Goal: Transaction & Acquisition: Purchase product/service

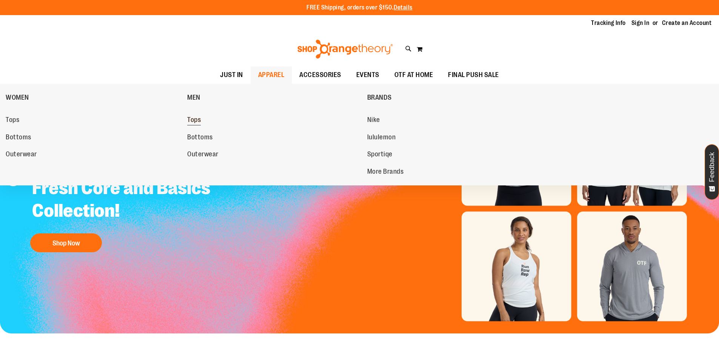
click at [193, 124] on span "Tops" at bounding box center [194, 120] width 14 height 9
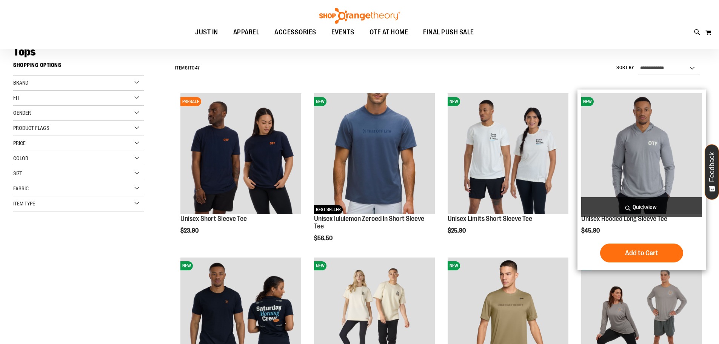
scroll to position [75, 0]
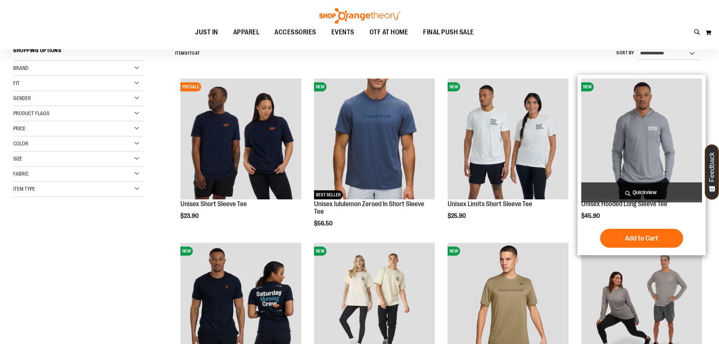
click at [630, 165] on img "product" at bounding box center [641, 139] width 121 height 121
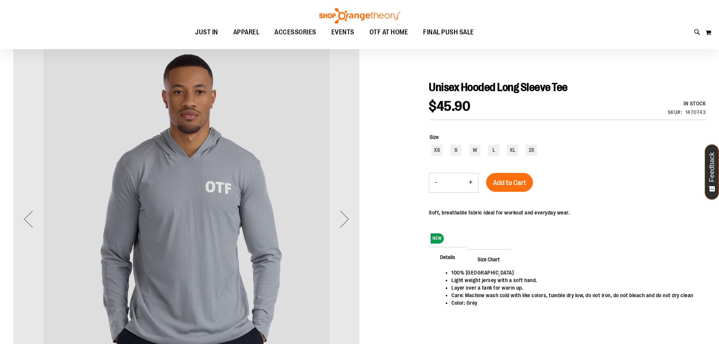
scroll to position [75, 0]
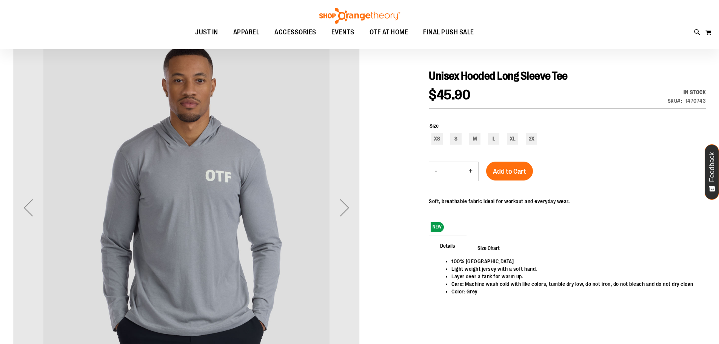
click at [349, 214] on div "Next" at bounding box center [345, 208] width 30 height 30
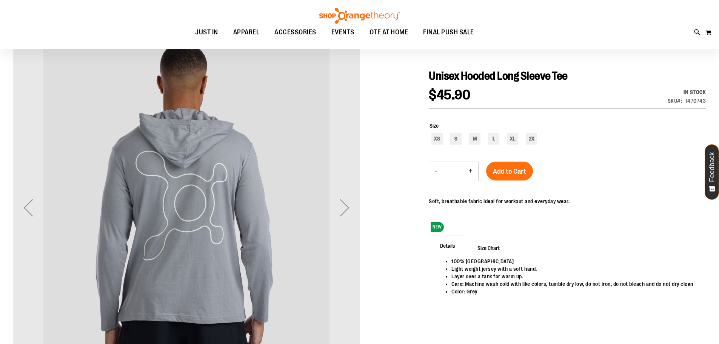
click at [349, 214] on div "Next" at bounding box center [345, 208] width 30 height 30
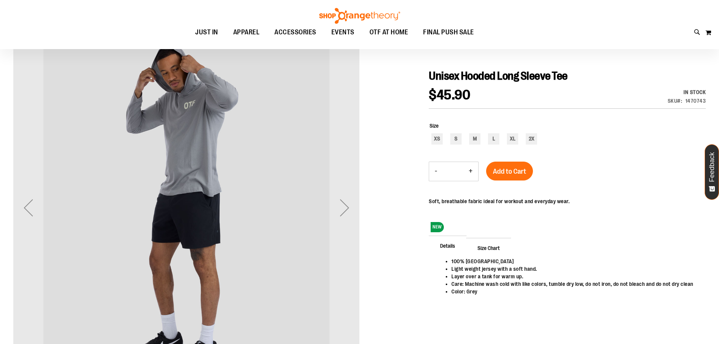
click at [349, 214] on div "Next" at bounding box center [345, 208] width 30 height 30
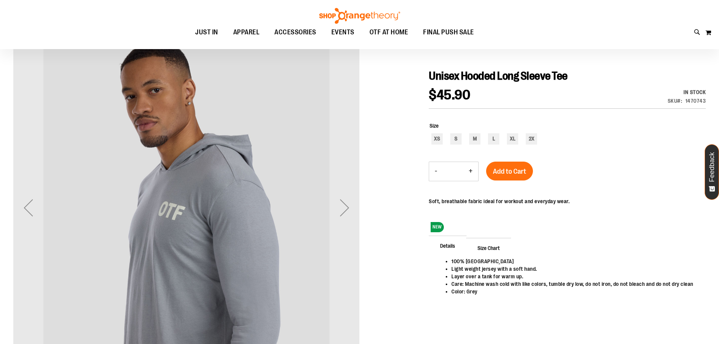
click at [349, 214] on div "Next" at bounding box center [345, 208] width 30 height 30
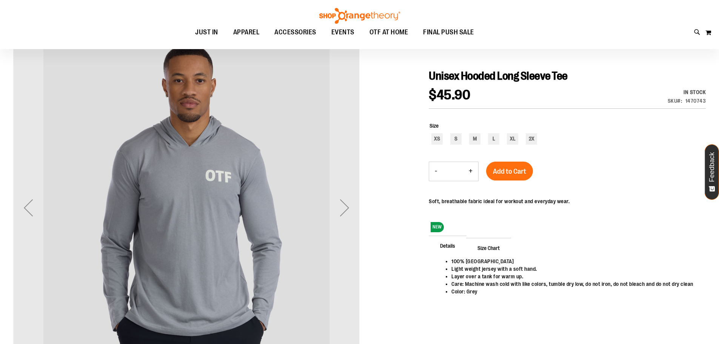
click at [349, 214] on div "Next" at bounding box center [345, 208] width 30 height 30
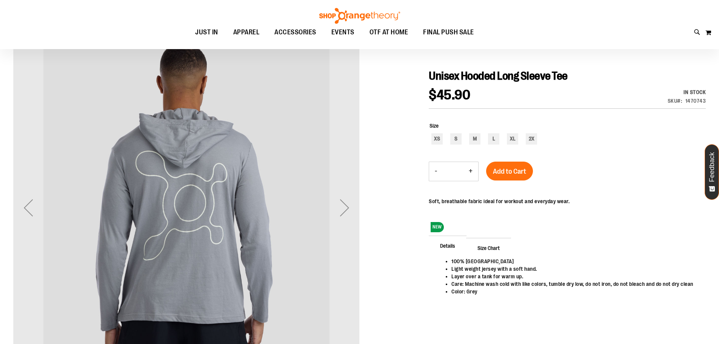
click at [349, 214] on div "Next" at bounding box center [345, 208] width 30 height 30
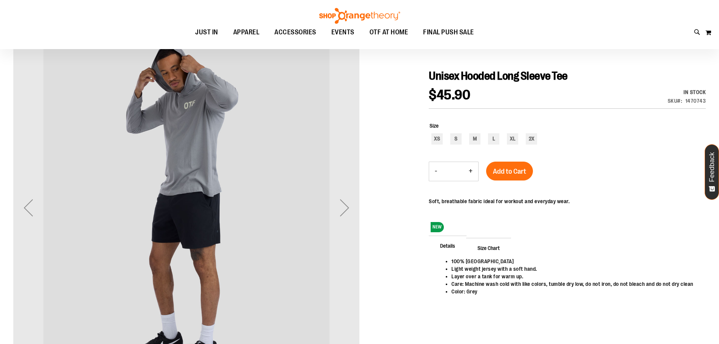
click at [349, 214] on div "Next" at bounding box center [345, 208] width 30 height 30
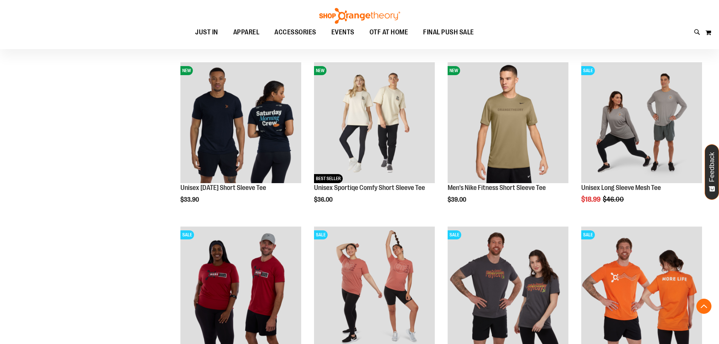
scroll to position [263, 0]
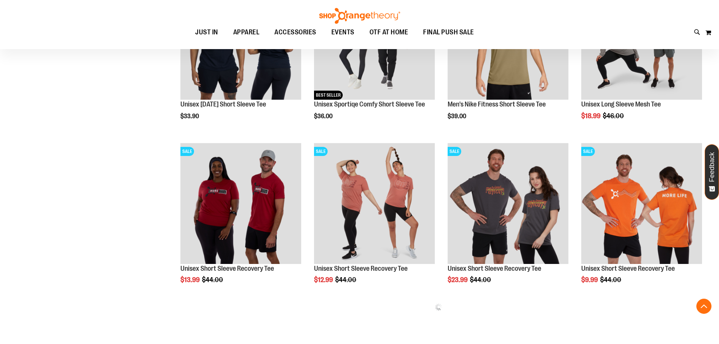
scroll to position [377, 0]
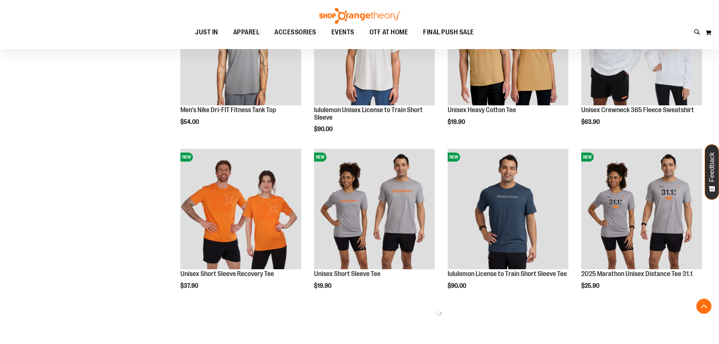
scroll to position [830, 0]
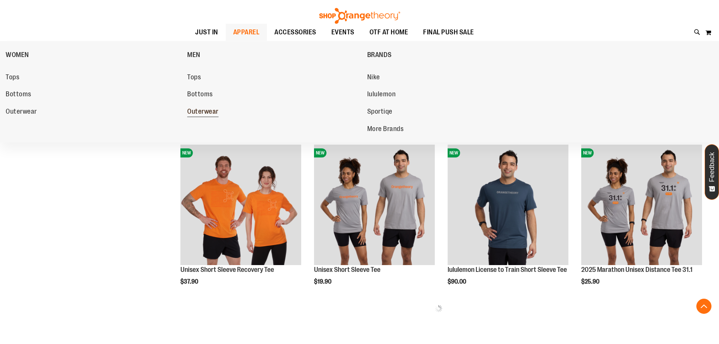
click at [201, 112] on span "Outerwear" at bounding box center [202, 112] width 31 height 9
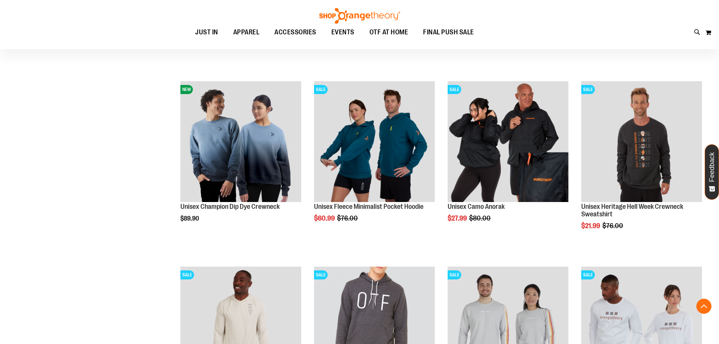
scroll to position [264, 0]
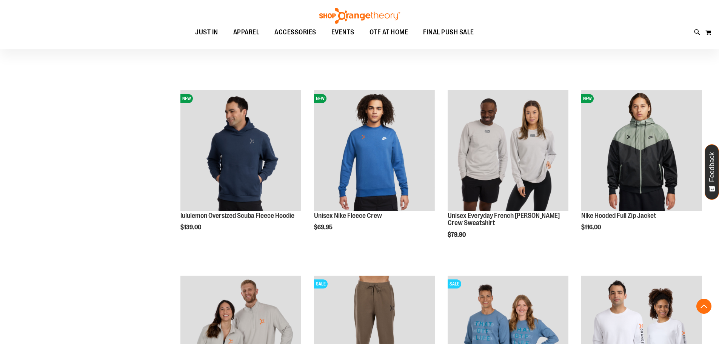
scroll to position [830, 0]
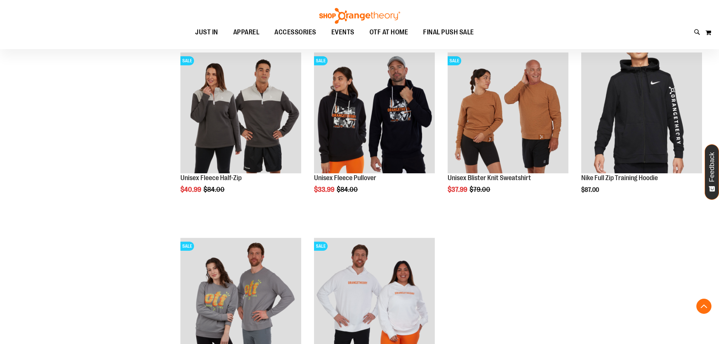
scroll to position [1396, 0]
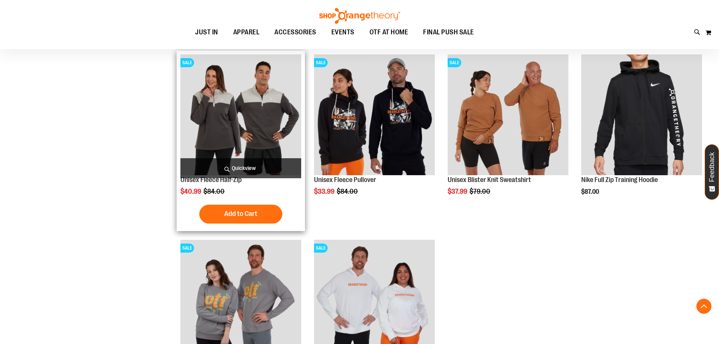
click at [274, 101] on img "product" at bounding box center [240, 114] width 121 height 121
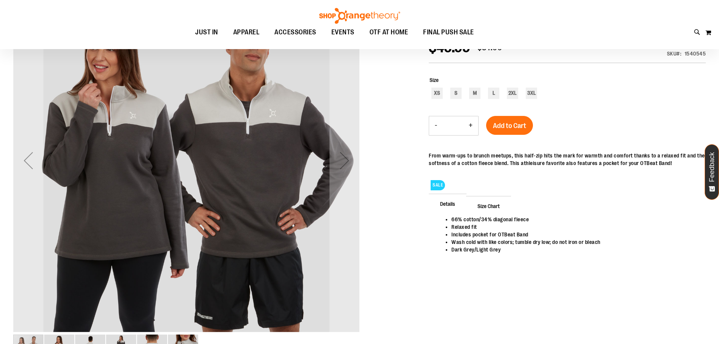
scroll to position [37, 0]
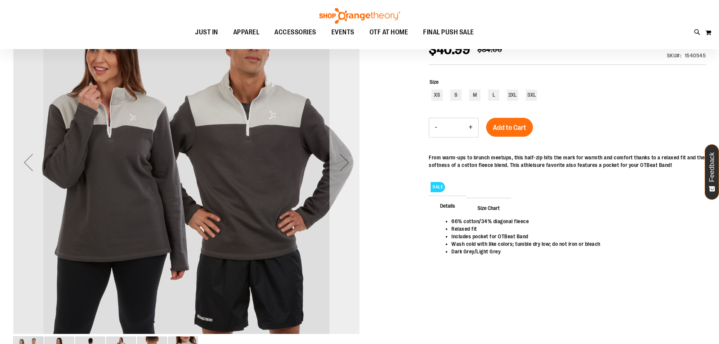
click at [340, 188] on div "Next" at bounding box center [345, 162] width 30 height 347
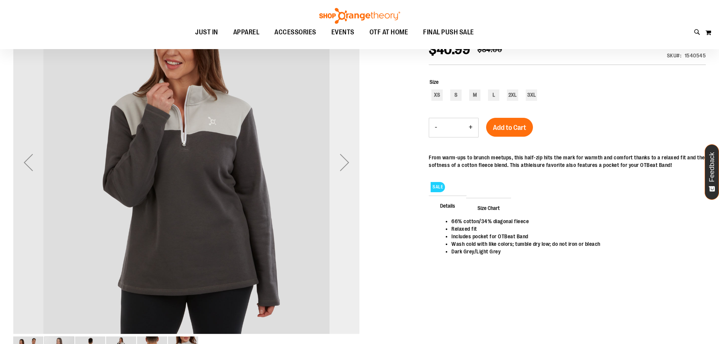
click at [340, 188] on div "Next" at bounding box center [345, 162] width 30 height 347
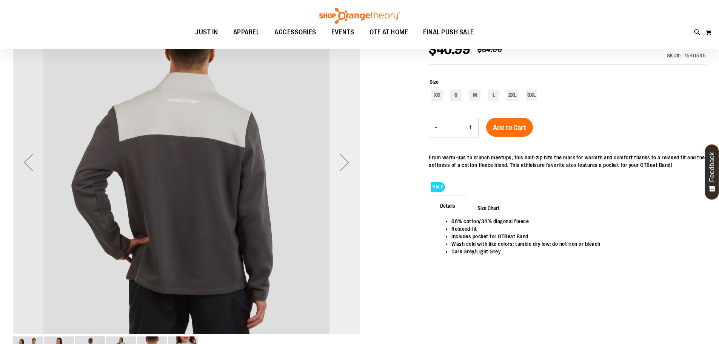
click at [340, 188] on div "Next" at bounding box center [345, 162] width 30 height 347
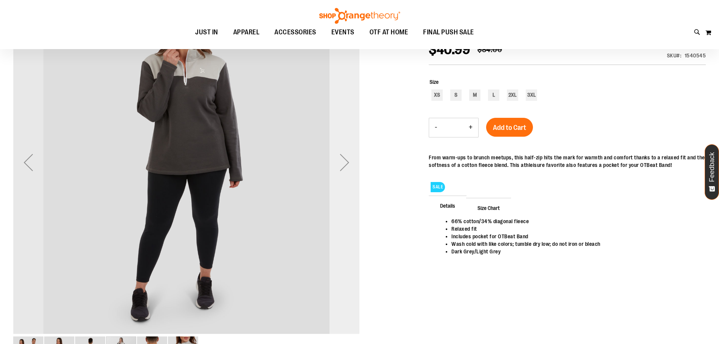
click at [340, 188] on div "Next" at bounding box center [345, 162] width 30 height 347
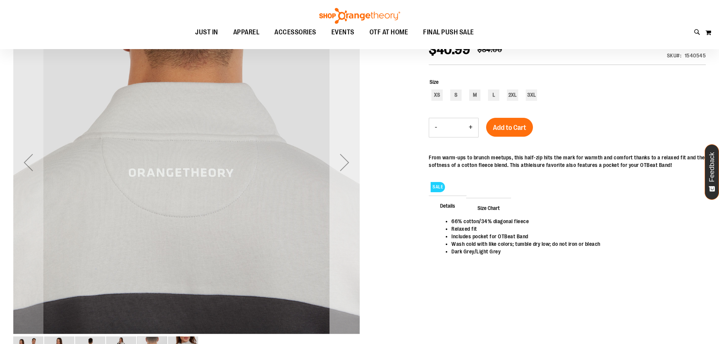
click at [340, 188] on div "Next" at bounding box center [345, 162] width 30 height 347
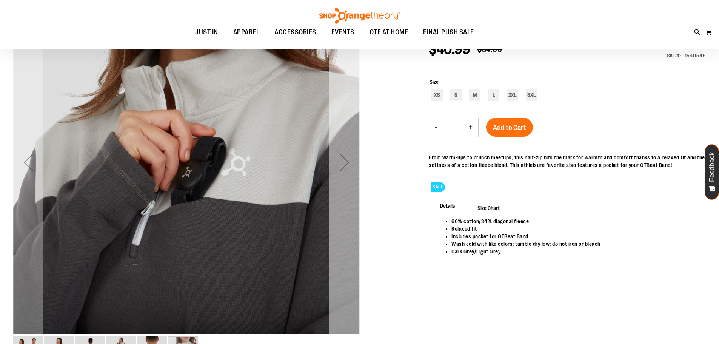
click at [340, 188] on div "Next" at bounding box center [345, 162] width 30 height 347
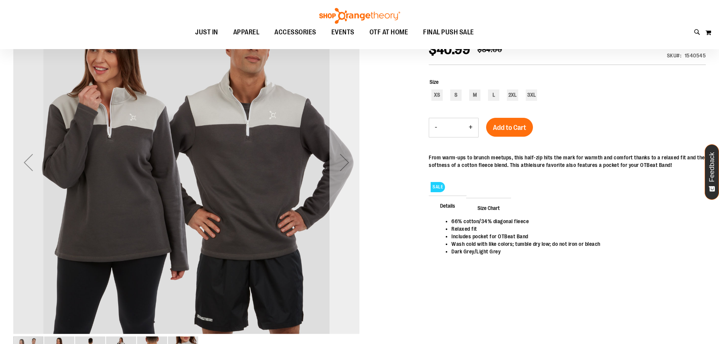
click at [340, 188] on div "Next" at bounding box center [345, 162] width 30 height 347
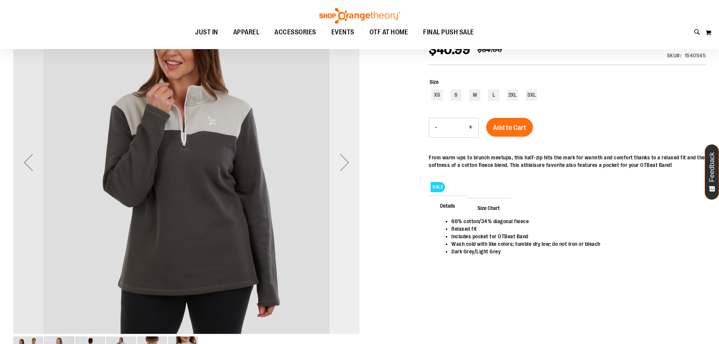
click at [340, 188] on div "Next" at bounding box center [345, 162] width 30 height 347
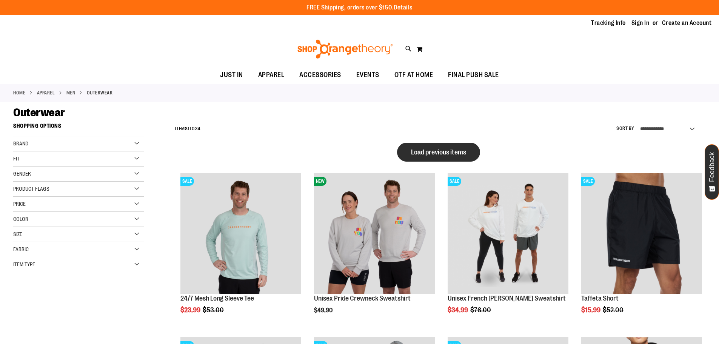
click at [430, 149] on span "Load previous items" at bounding box center [438, 152] width 55 height 8
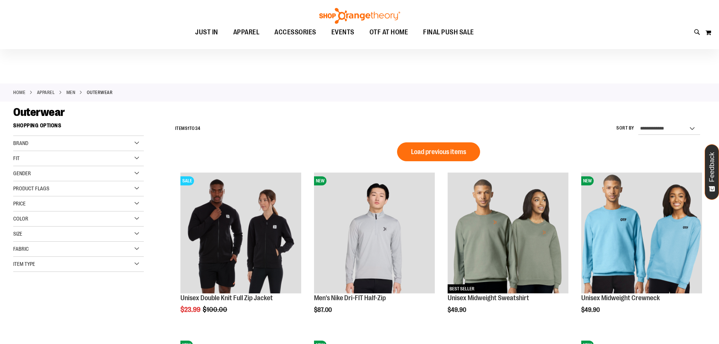
scroll to position [37, 0]
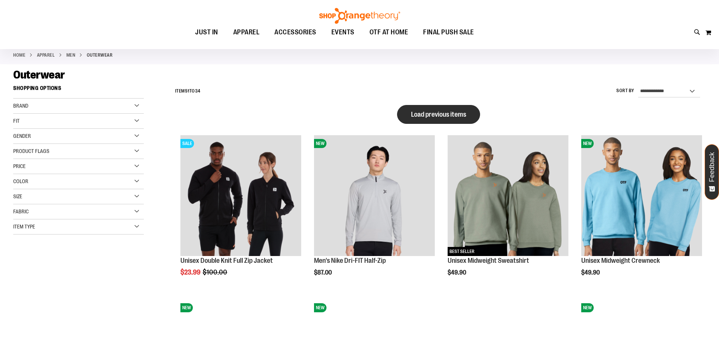
click at [470, 113] on button "Load previous items" at bounding box center [438, 114] width 83 height 19
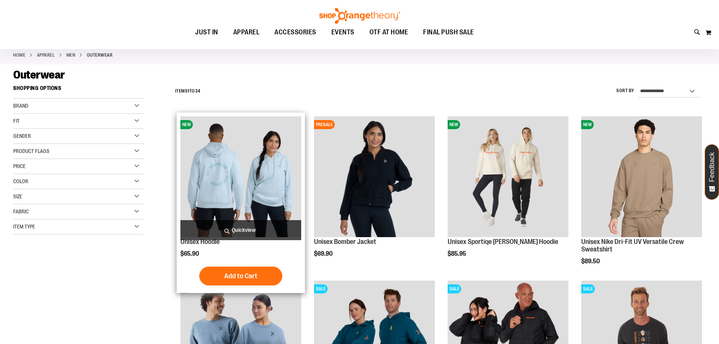
click at [233, 175] on img "product" at bounding box center [240, 176] width 121 height 121
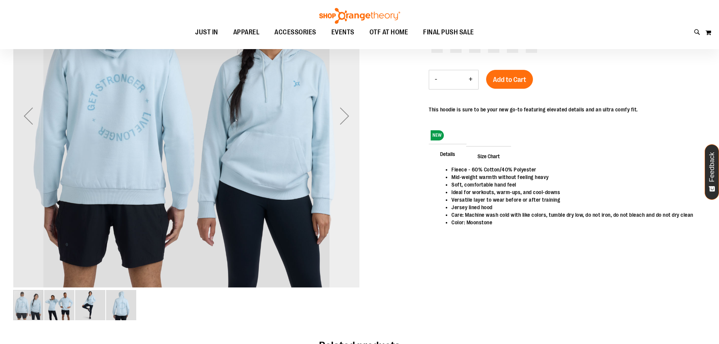
scroll to position [75, 0]
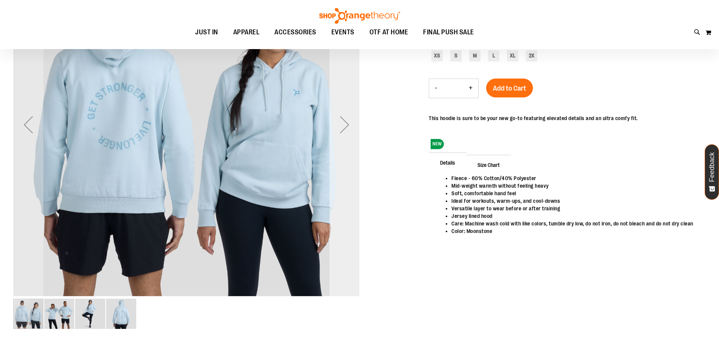
click at [352, 160] on div "Next" at bounding box center [345, 124] width 30 height 347
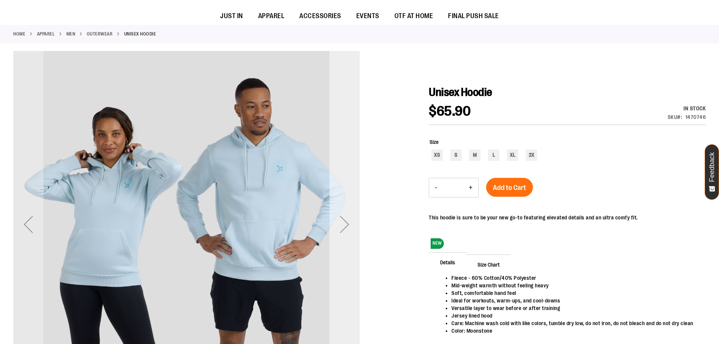
scroll to position [0, 0]
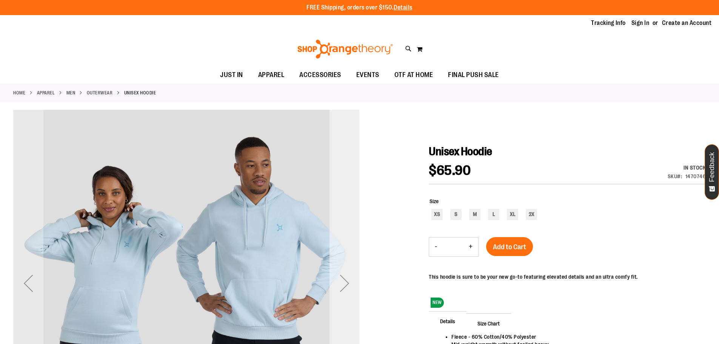
click at [350, 208] on div "Next" at bounding box center [345, 283] width 30 height 347
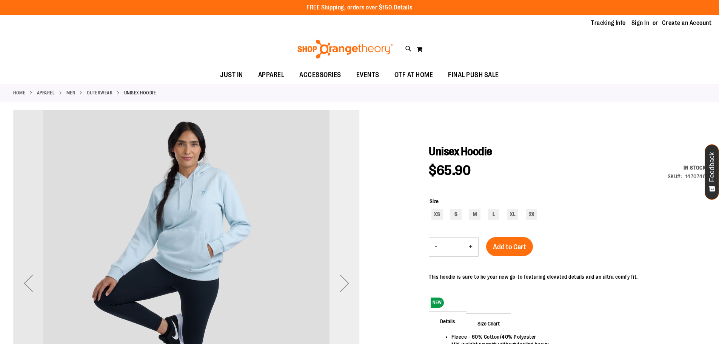
click at [350, 208] on div "Next" at bounding box center [345, 283] width 30 height 347
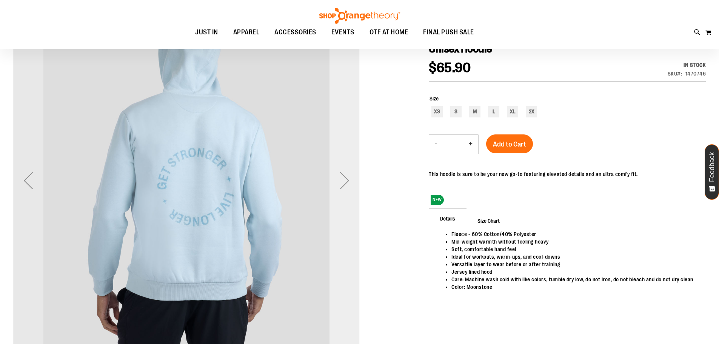
scroll to position [37, 0]
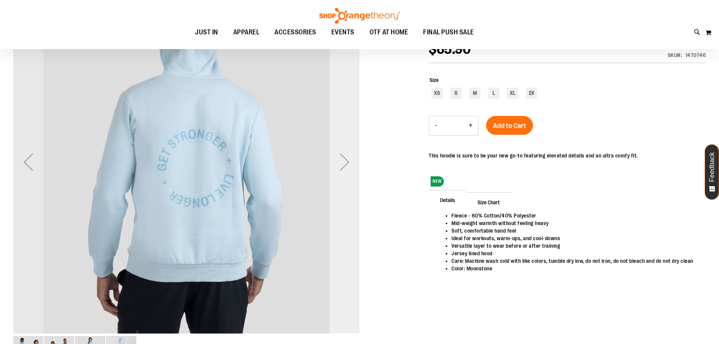
click at [347, 194] on div "Next" at bounding box center [345, 162] width 30 height 347
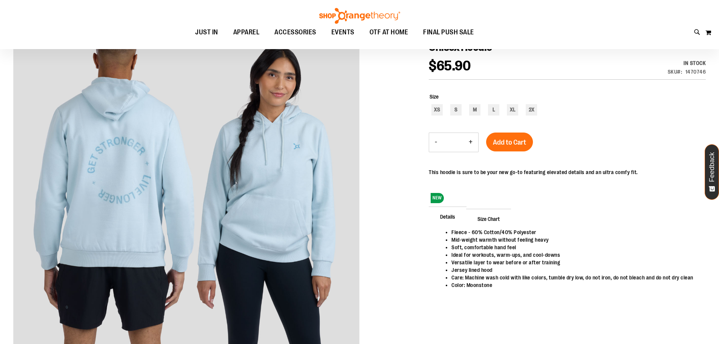
scroll to position [20, 0]
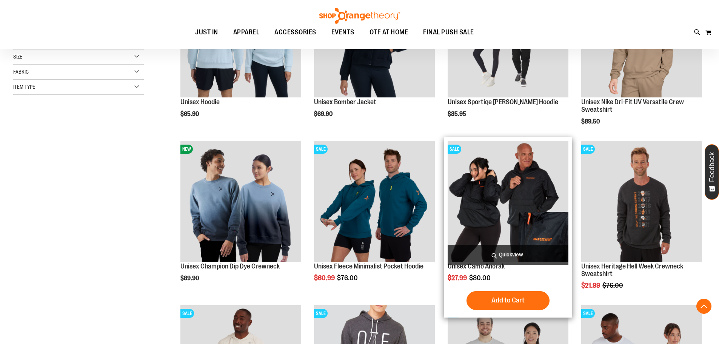
scroll to position [188, 0]
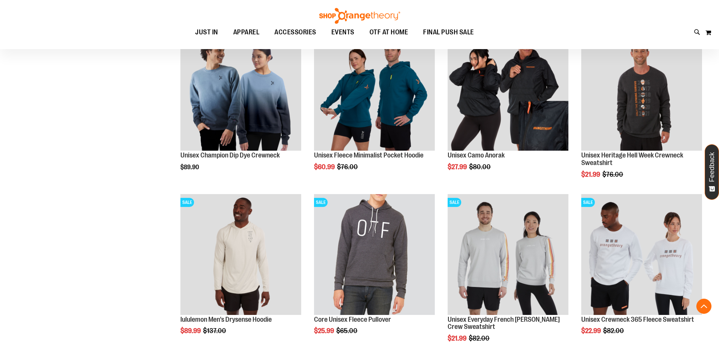
scroll to position [301, 0]
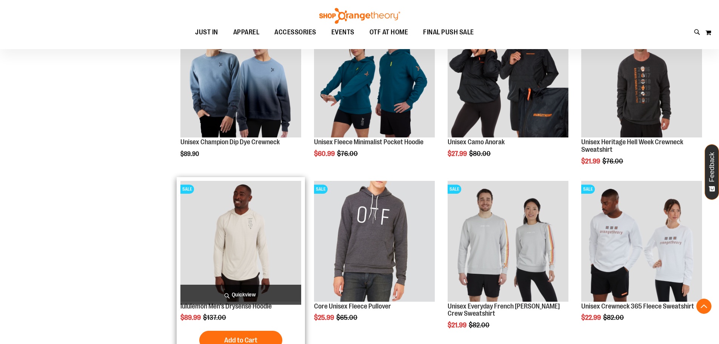
click at [232, 252] on img "product" at bounding box center [240, 241] width 121 height 121
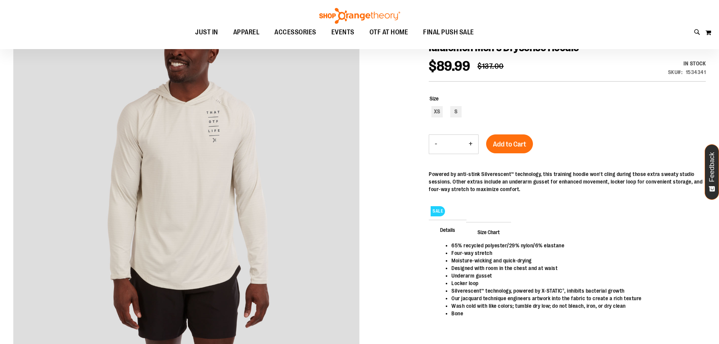
scroll to position [113, 0]
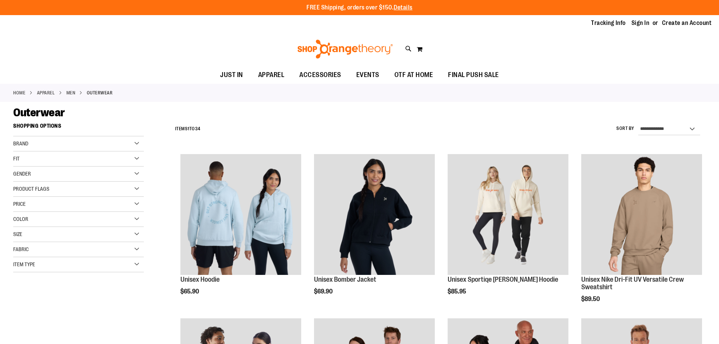
scroll to position [302, 0]
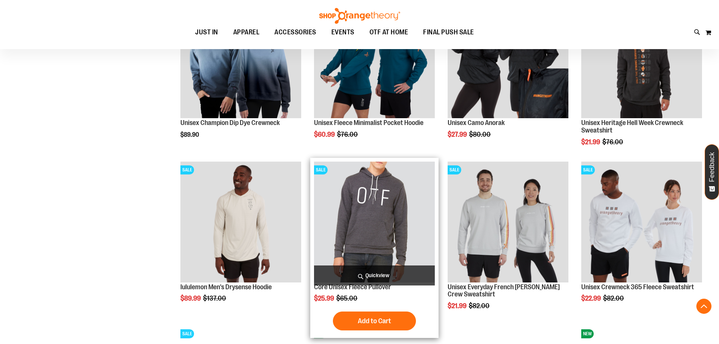
scroll to position [339, 0]
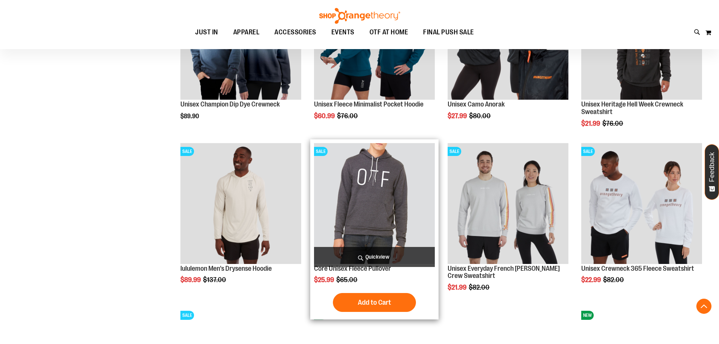
click at [391, 186] on img "product" at bounding box center [374, 203] width 121 height 121
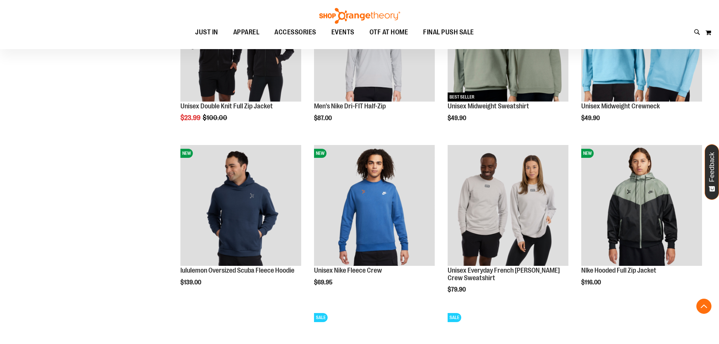
scroll to position [678, 0]
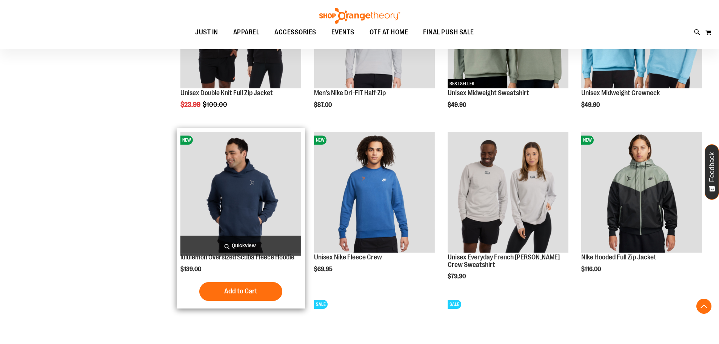
click at [260, 206] on img "product" at bounding box center [240, 192] width 121 height 121
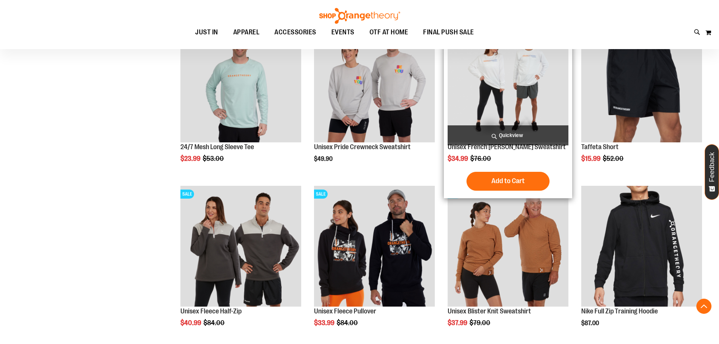
scroll to position [717, 0]
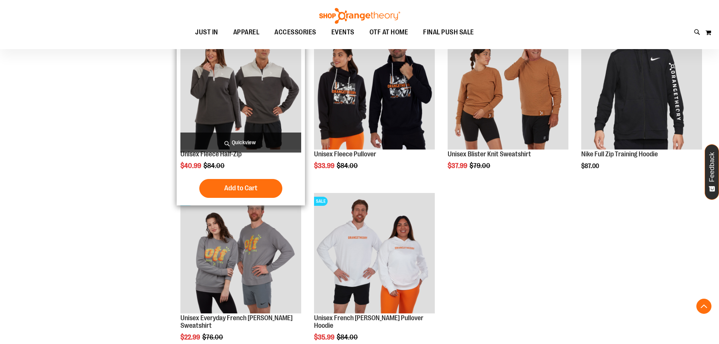
click at [234, 93] on img "product" at bounding box center [240, 89] width 121 height 121
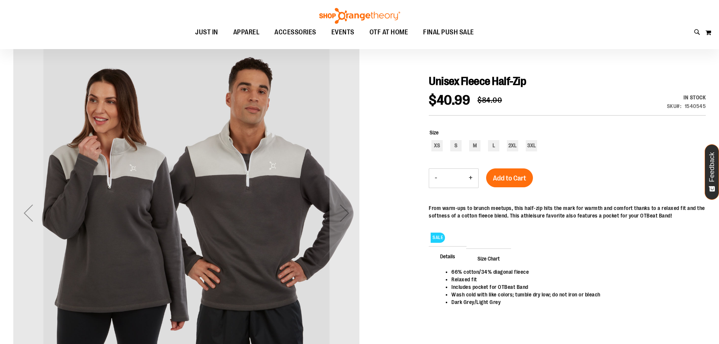
scroll to position [75, 0]
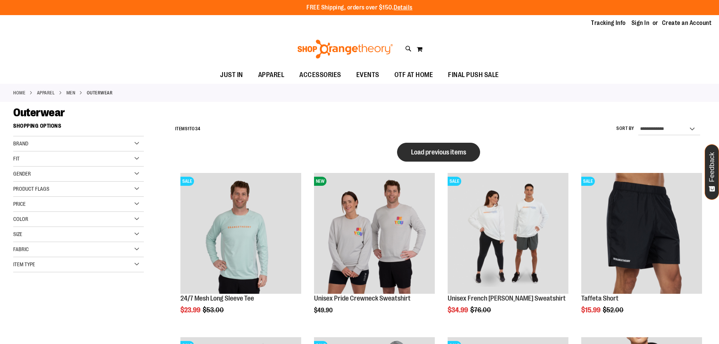
click at [447, 150] on span "Load previous items" at bounding box center [438, 152] width 55 height 8
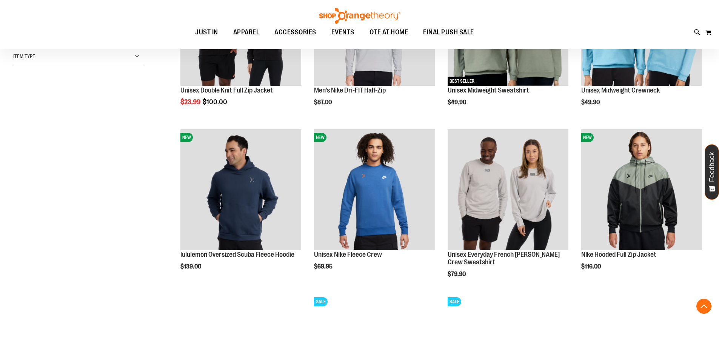
scroll to position [113, 0]
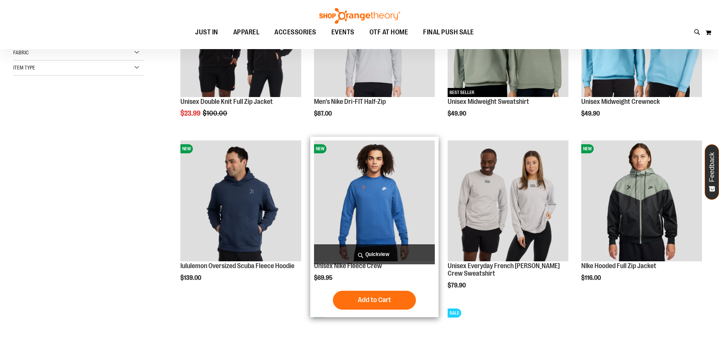
click at [370, 195] on img "product" at bounding box center [374, 200] width 121 height 121
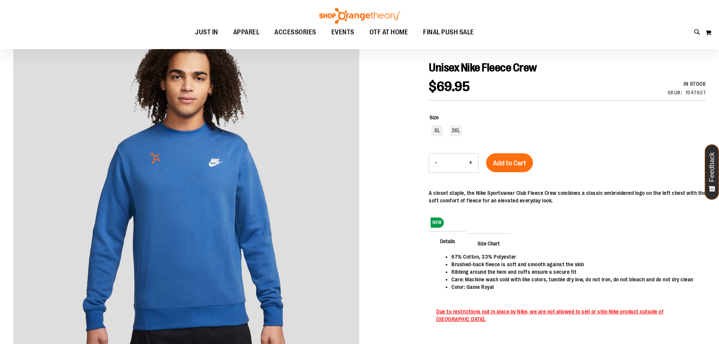
scroll to position [5, 0]
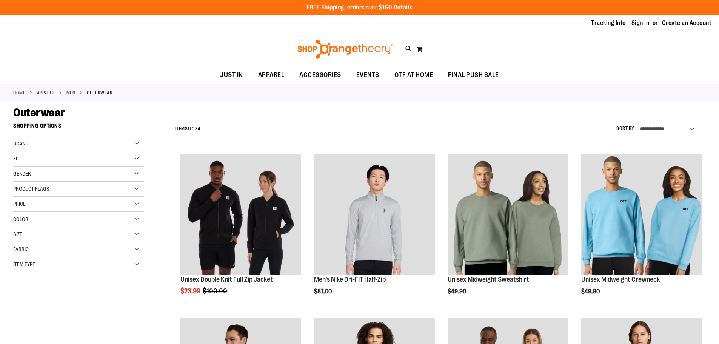
scroll to position [238, 0]
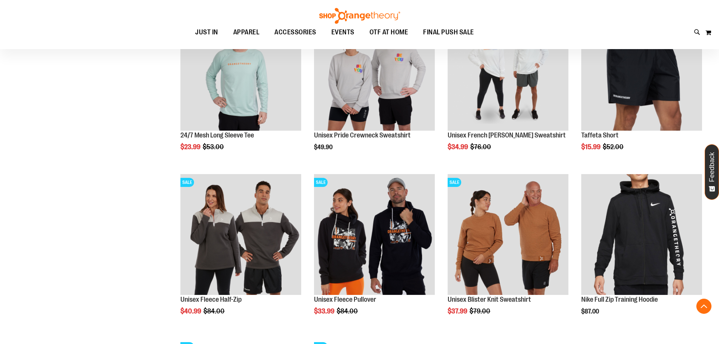
scroll to position [653, 0]
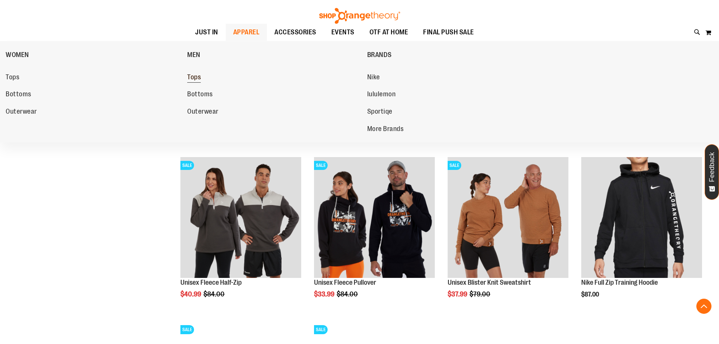
click at [197, 78] on span "Tops" at bounding box center [194, 77] width 14 height 9
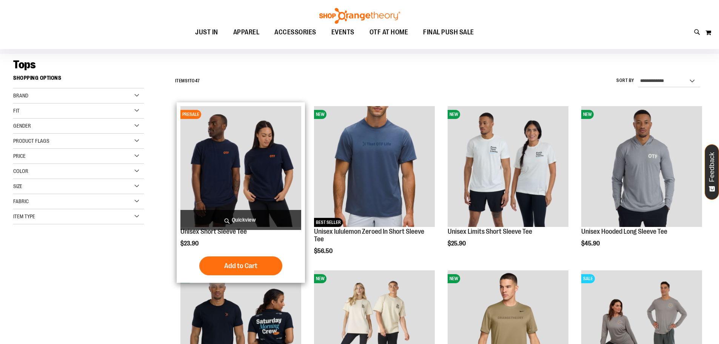
scroll to position [75, 0]
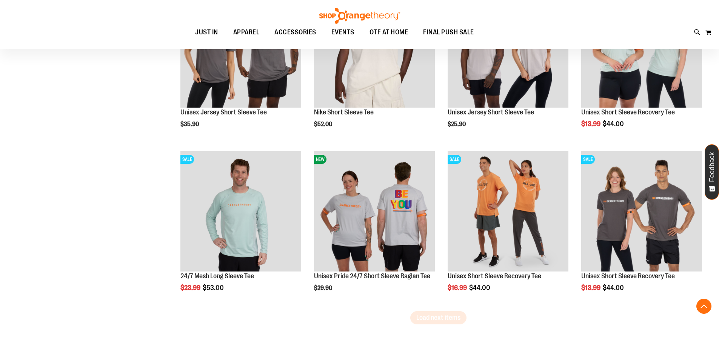
scroll to position [1321, 0]
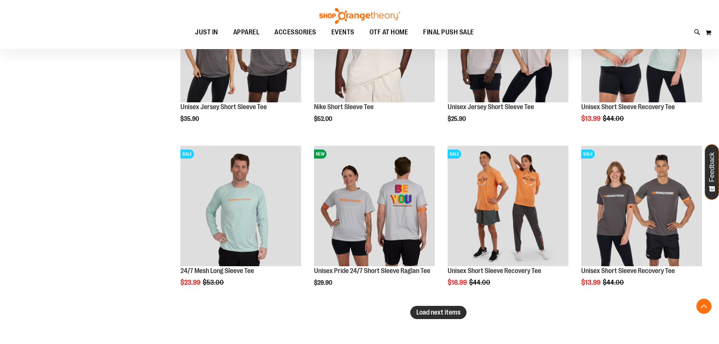
click at [455, 316] on span "Load next items" at bounding box center [438, 312] width 44 height 8
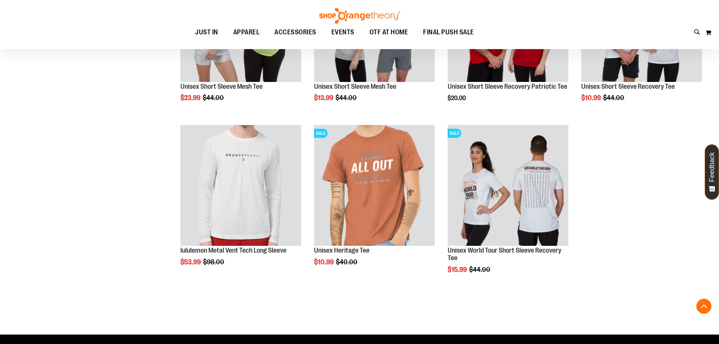
scroll to position [1822, 0]
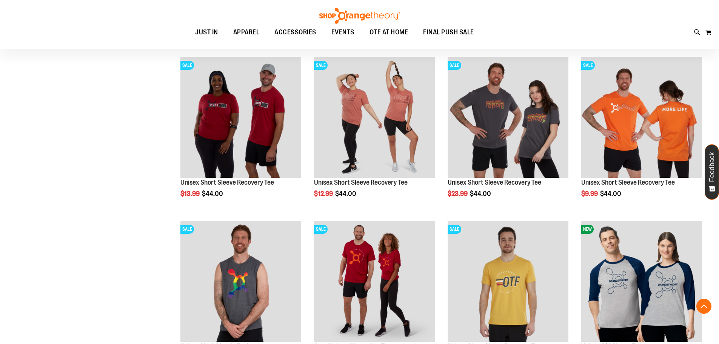
scroll to position [350, 0]
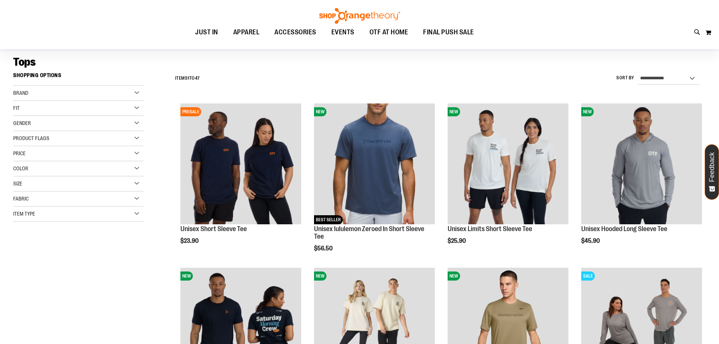
scroll to position [48, 0]
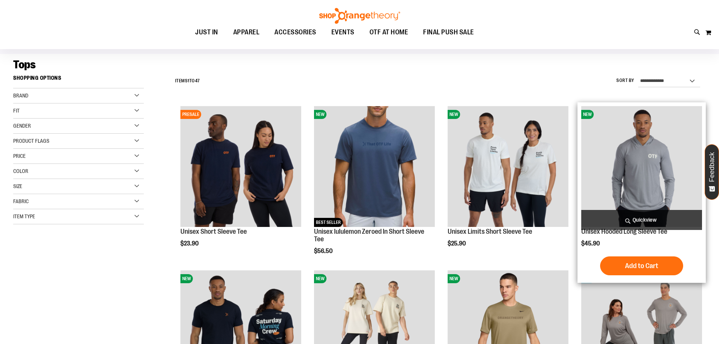
click at [638, 148] on img "product" at bounding box center [641, 166] width 121 height 121
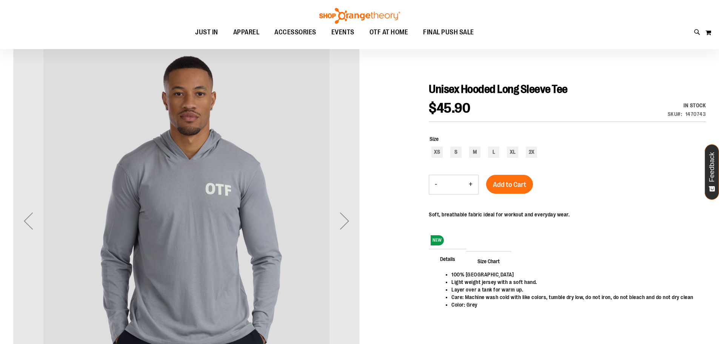
scroll to position [75, 0]
